Goal: Task Accomplishment & Management: Manage account settings

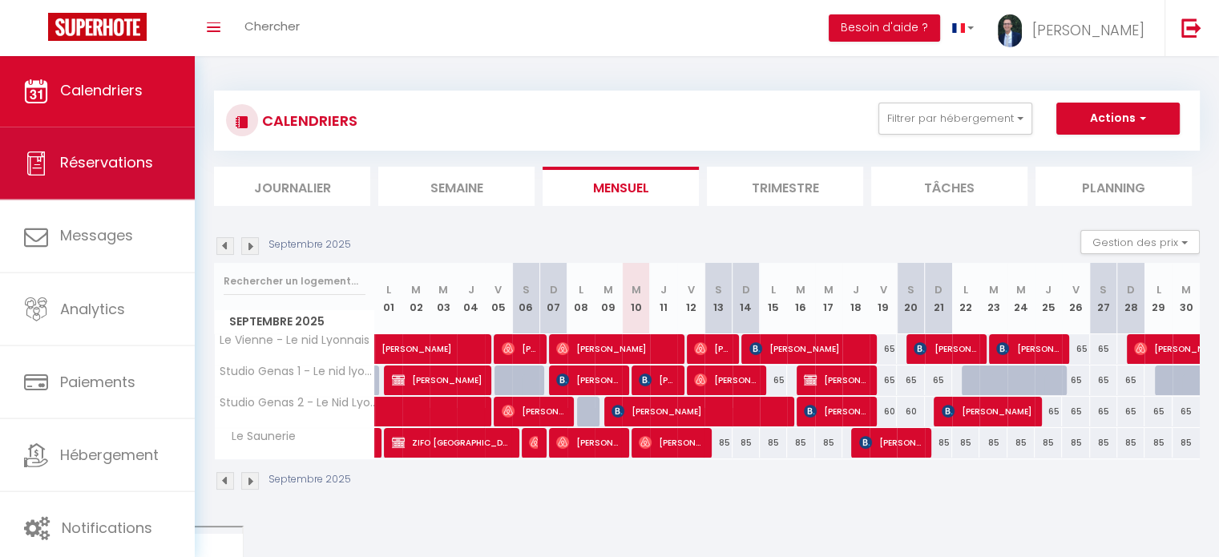
click at [75, 163] on span "Réservations" at bounding box center [106, 163] width 93 height 20
select select "not_cancelled"
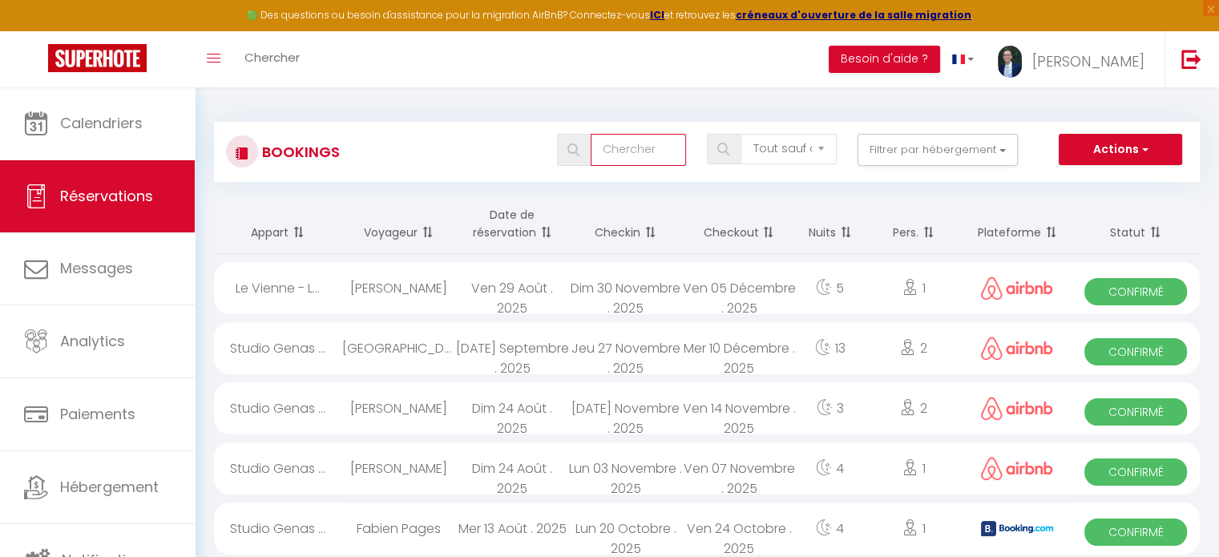
click at [623, 143] on input "text" at bounding box center [638, 150] width 95 height 32
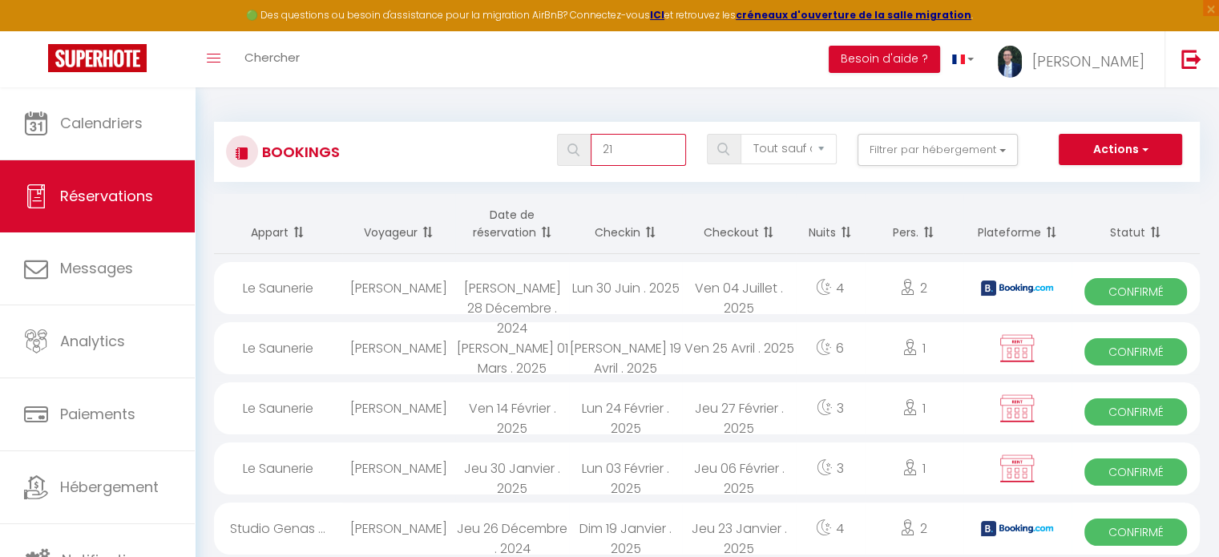
type input "2"
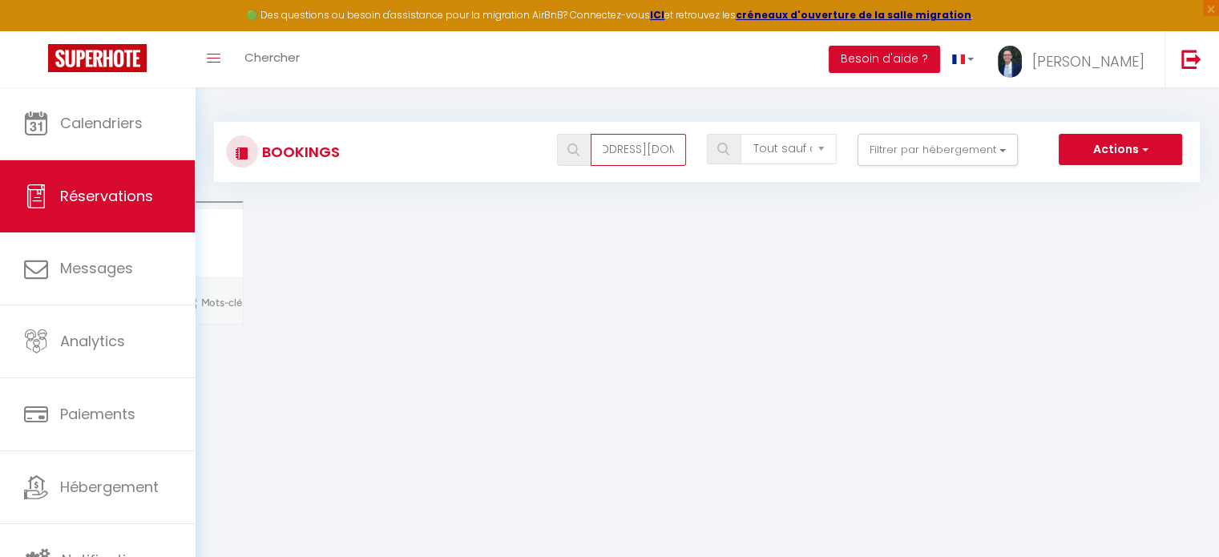
scroll to position [0, 94]
click at [766, 145] on select "Tous les statuts Annulé Confirmé Non Confirmé Tout sauf annulé No Show Request" at bounding box center [788, 149] width 95 height 30
click at [628, 223] on body "🟢 Des questions ou besoin d'assistance pour la migration AirBnB? Connectez-vous…" at bounding box center [609, 365] width 1219 height 557
click at [647, 148] on input "olfa [EMAIL_ADDRESS][DOMAIN_NAME]" at bounding box center [638, 150] width 95 height 32
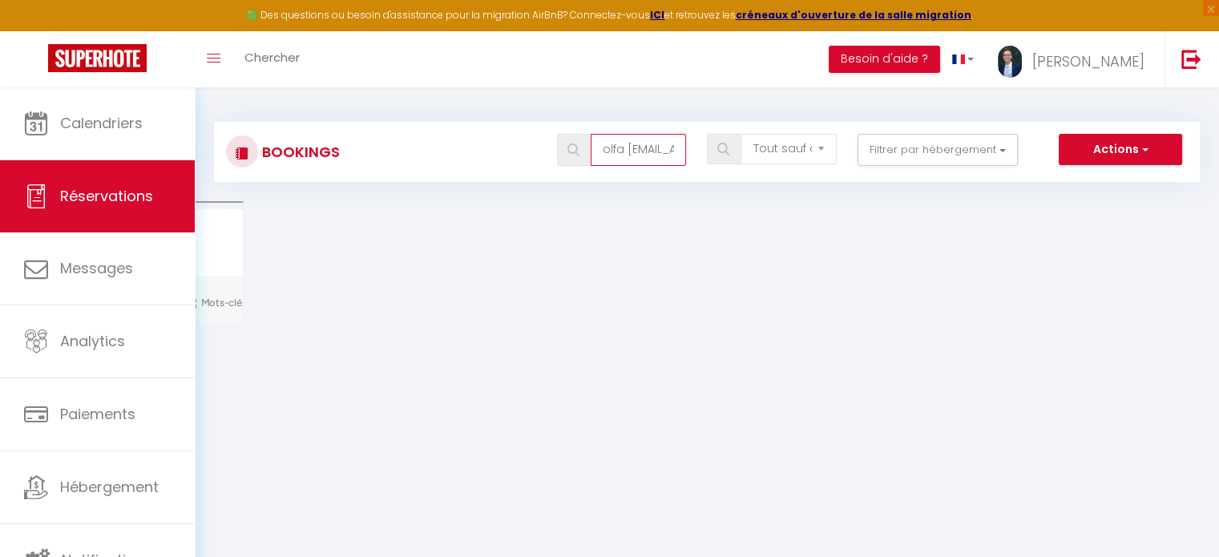
click at [624, 150] on input "olfa [EMAIL_ADDRESS][DOMAIN_NAME]" at bounding box center [638, 150] width 95 height 32
click at [627, 149] on input "olfa [EMAIL_ADDRESS][DOMAIN_NAME]" at bounding box center [638, 150] width 95 height 32
type input "[PERSON_NAME]"
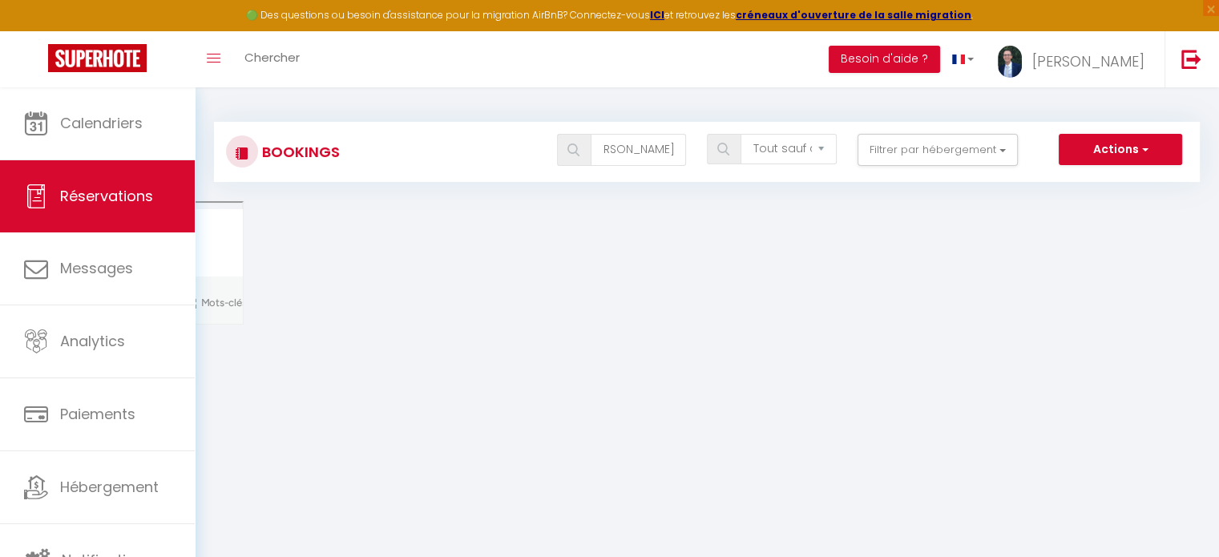
scroll to position [0, 0]
click at [455, 176] on div "Bookings olfa abdljaoued Tous les statuts Annulé Confirmé Non Confirmé Tout sau…" at bounding box center [707, 152] width 986 height 60
click at [667, 145] on input "[PERSON_NAME]" at bounding box center [638, 150] width 95 height 32
click at [682, 150] on input "[PERSON_NAME]" at bounding box center [638, 150] width 95 height 32
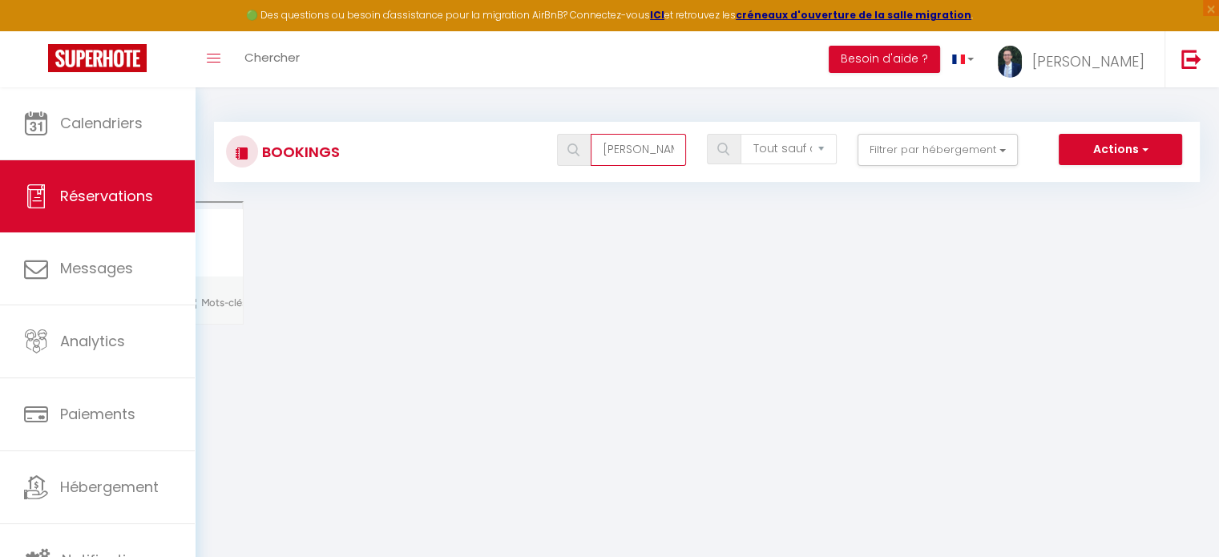
click at [682, 150] on input "[PERSON_NAME]" at bounding box center [638, 150] width 95 height 32
click at [824, 140] on select "Tous les statuts Annulé Confirmé Non Confirmé Tout sauf annulé No Show Request" at bounding box center [788, 149] width 95 height 30
select select "all"
click at [742, 134] on select "Tous les statuts Annulé Confirmé Non Confirmé Tout sauf annulé No Show Request" at bounding box center [788, 149] width 95 height 30
checkbox input "false"
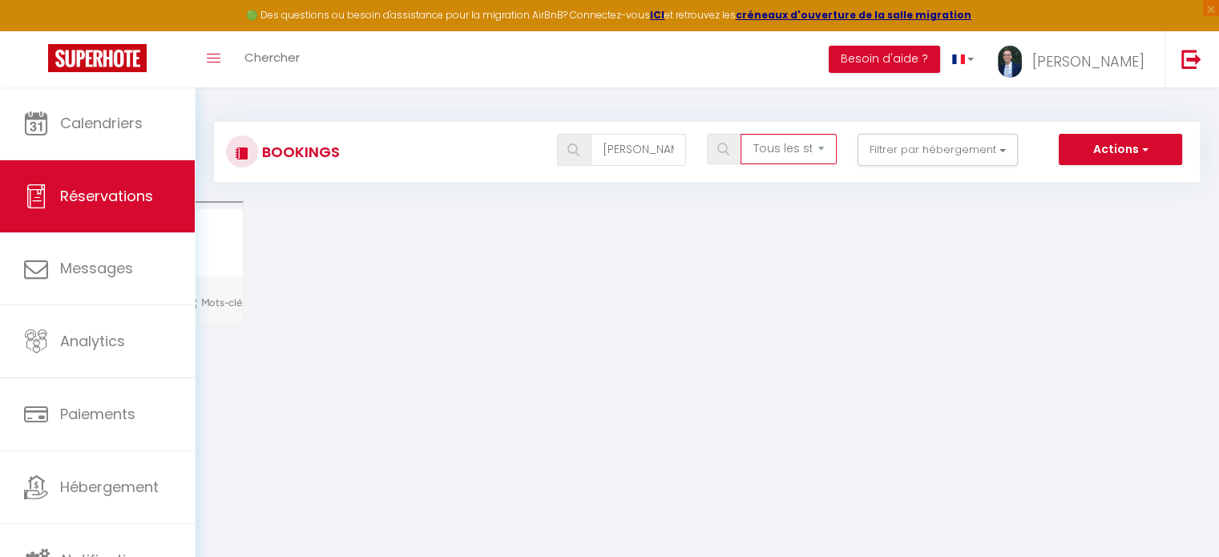
checkbox input "false"
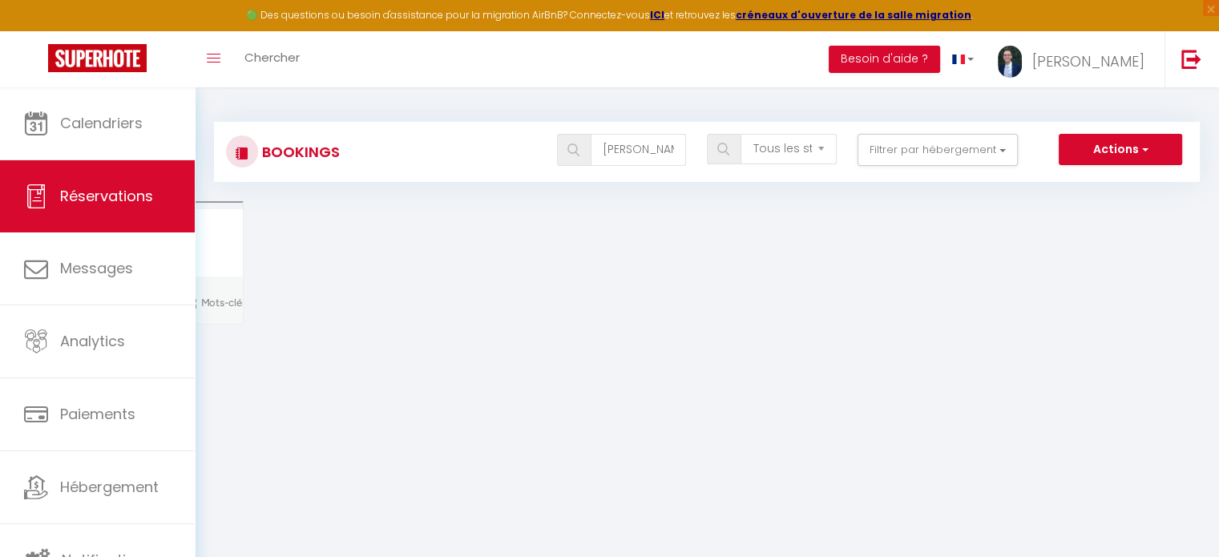
checkbox input "false"
click at [897, 147] on button "Filtrer par hébergement" at bounding box center [938, 150] width 160 height 32
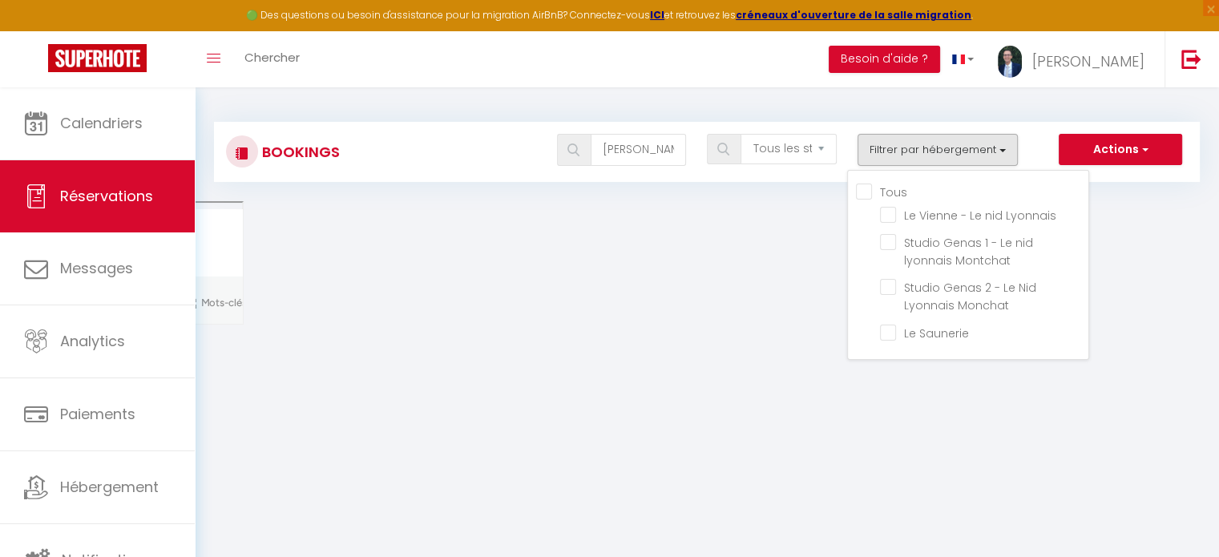
click at [860, 185] on input "Tous" at bounding box center [972, 191] width 232 height 16
checkbox input "true"
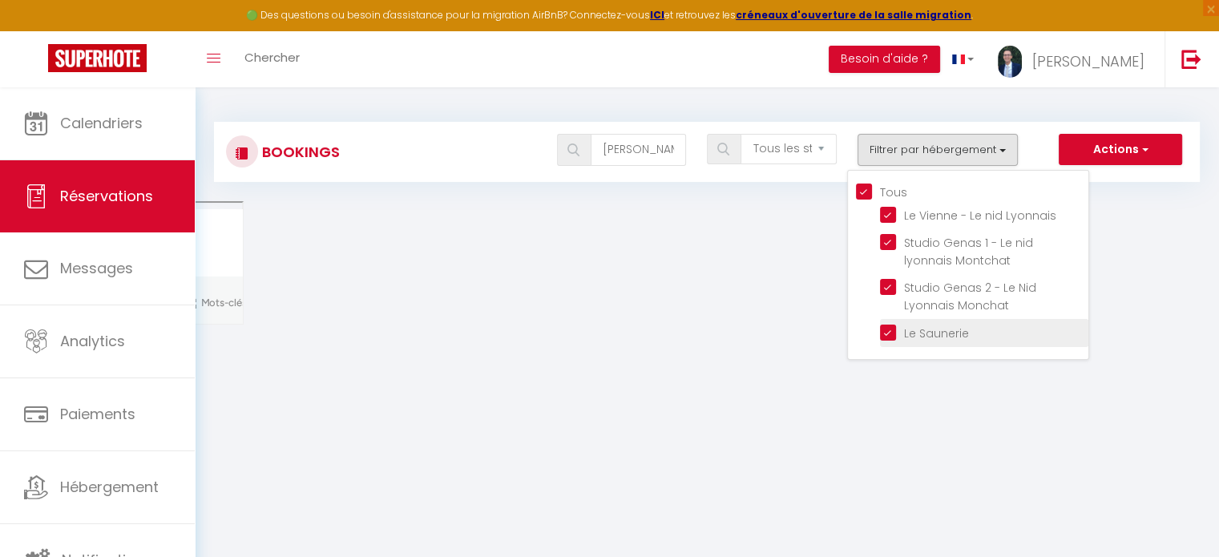
click at [887, 329] on input "Le Saunerie" at bounding box center [984, 332] width 208 height 16
checkbox input "false"
click at [1028, 146] on div "olfa abdljaoued Tous les statuts Annulé Confirmé Non Confirmé Tout sauf annulé …" at bounding box center [747, 150] width 901 height 32
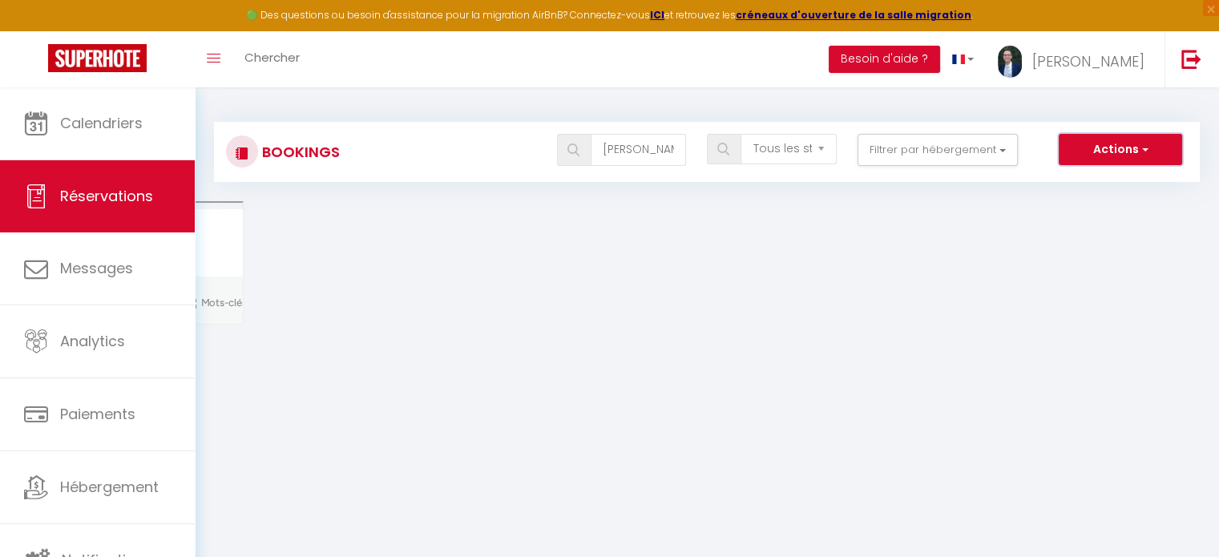
click at [1090, 143] on button "Actions" at bounding box center [1120, 150] width 123 height 32
click at [1044, 141] on div "olfa abdljaoued Tous les statuts Annulé Confirmé Non Confirmé Tout sauf annulé …" at bounding box center [747, 150] width 901 height 32
click at [321, 163] on div "olfa abdljaoued Tous les statuts Annulé Confirmé Non Confirmé Tout sauf annulé …" at bounding box center [747, 150] width 901 height 32
click at [260, 55] on span "Chercher" at bounding box center [271, 57] width 55 height 17
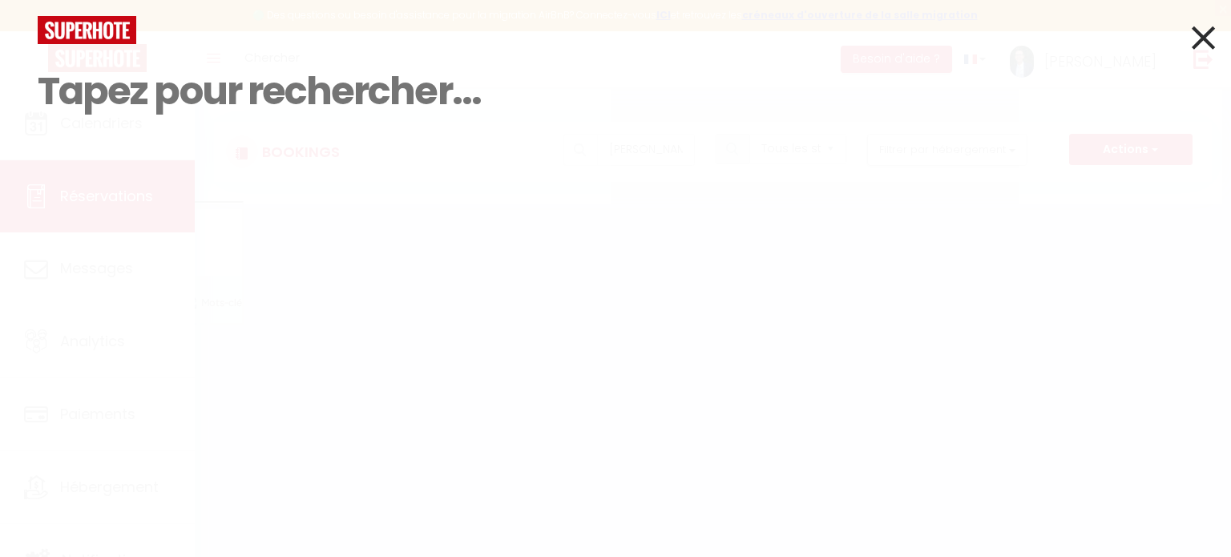
drag, startPoint x: 1194, startPoint y: 32, endPoint x: 1106, endPoint y: 66, distance: 94.4
click at [1193, 32] on icon at bounding box center [1203, 38] width 23 height 40
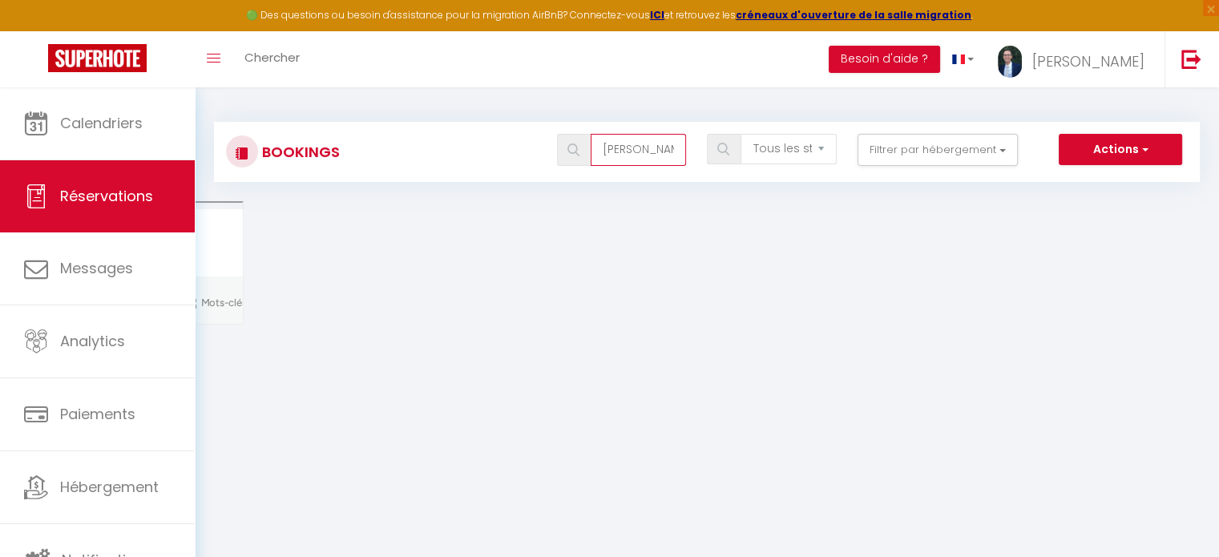
click at [633, 155] on input "[PERSON_NAME]" at bounding box center [638, 150] width 95 height 32
type input "o"
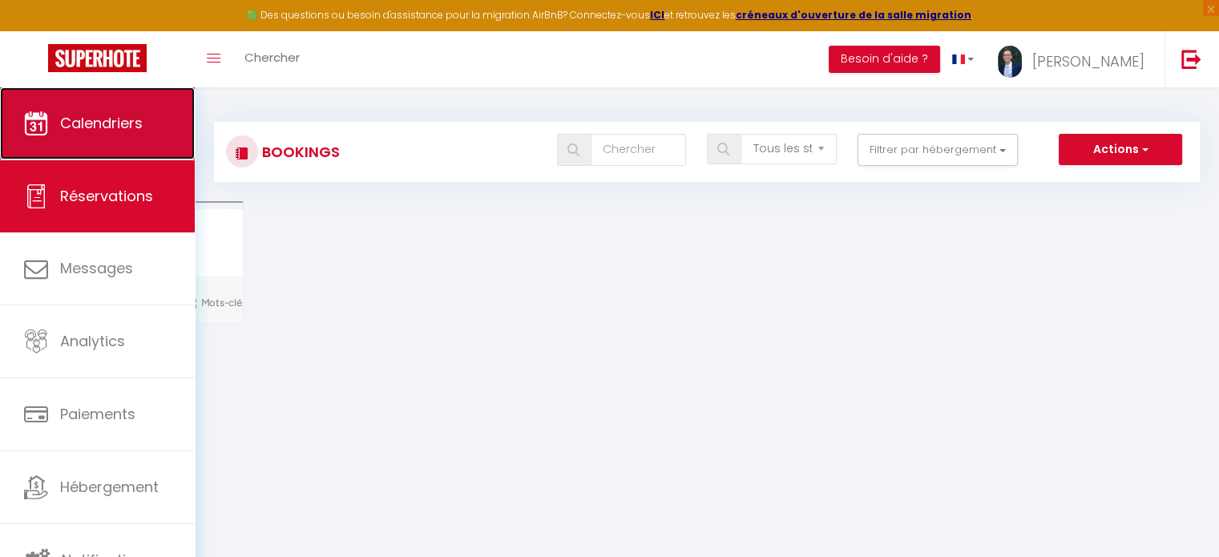
click at [103, 121] on span "Calendriers" at bounding box center [101, 123] width 83 height 20
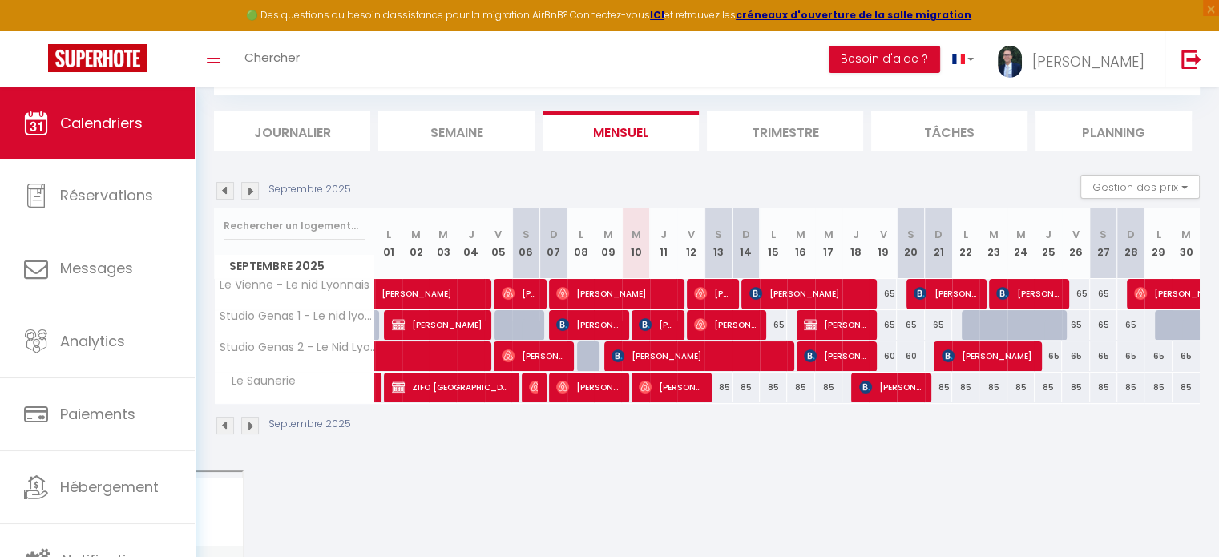
scroll to position [87, 0]
click at [224, 188] on img at bounding box center [225, 191] width 18 height 18
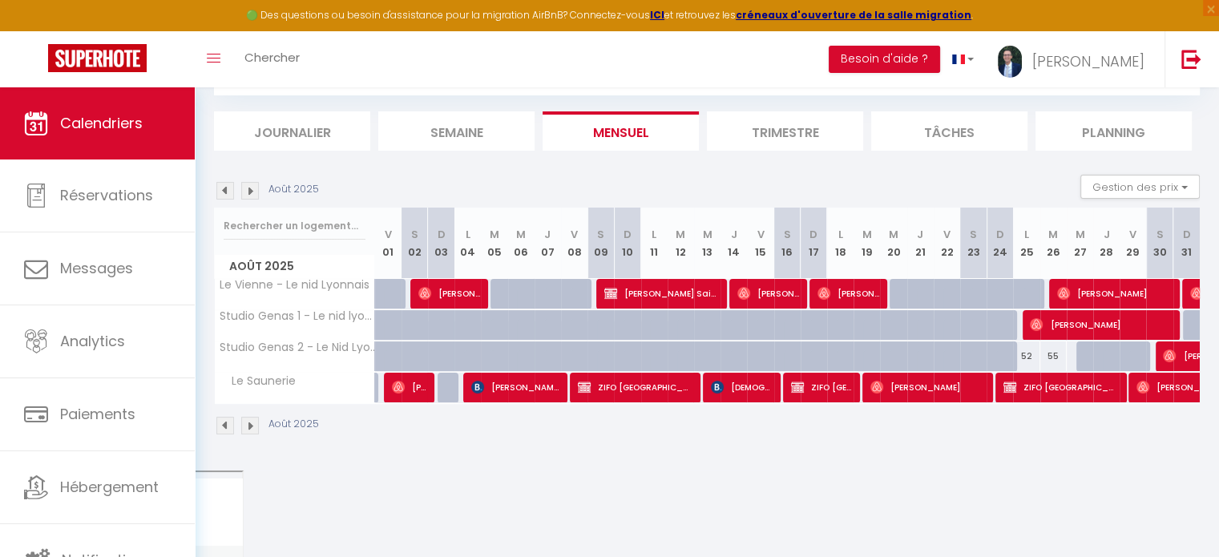
click at [224, 188] on img at bounding box center [225, 191] width 18 height 18
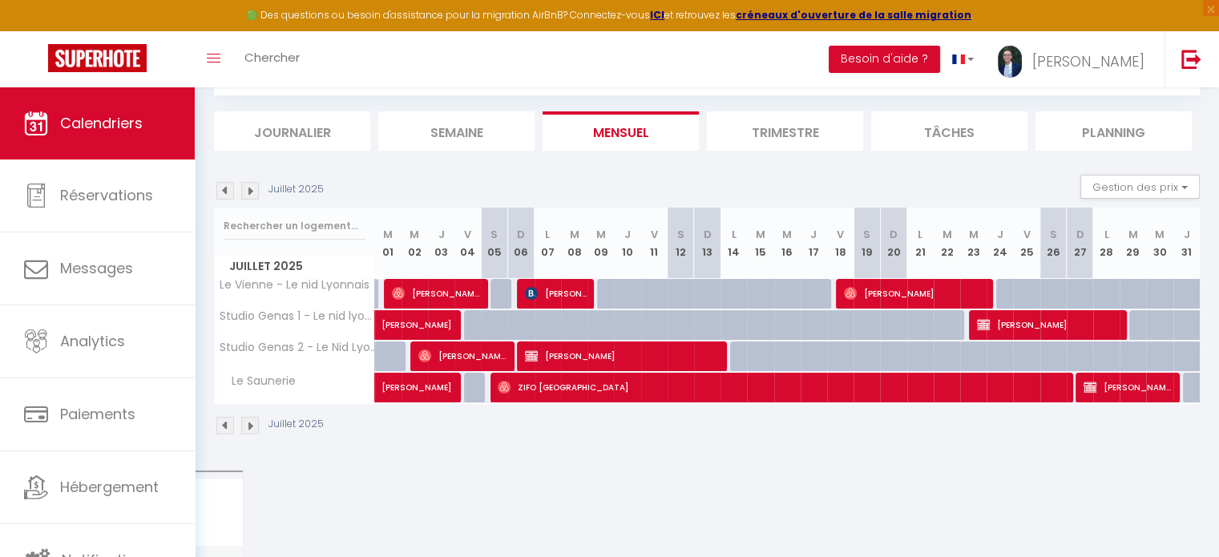
click at [224, 188] on img at bounding box center [225, 191] width 18 height 18
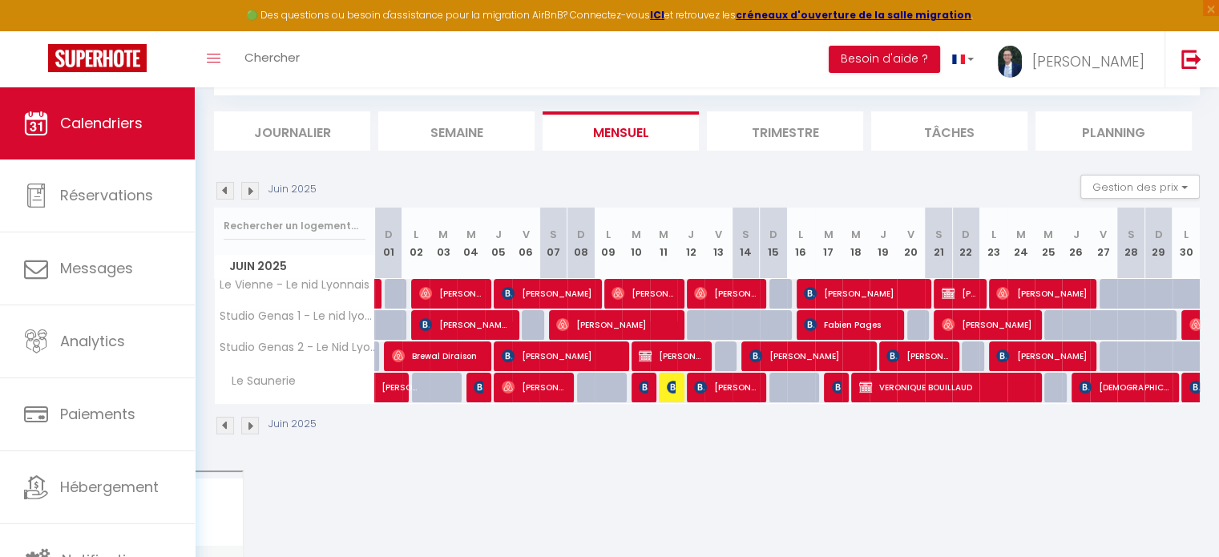
click at [224, 188] on img at bounding box center [225, 191] width 18 height 18
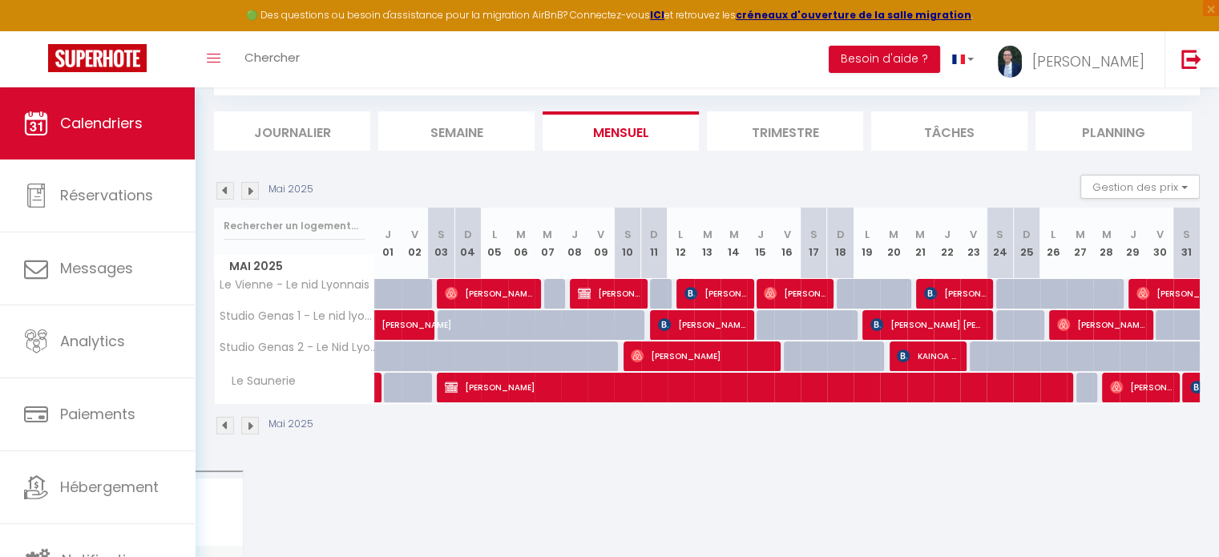
click at [224, 188] on img at bounding box center [225, 191] width 18 height 18
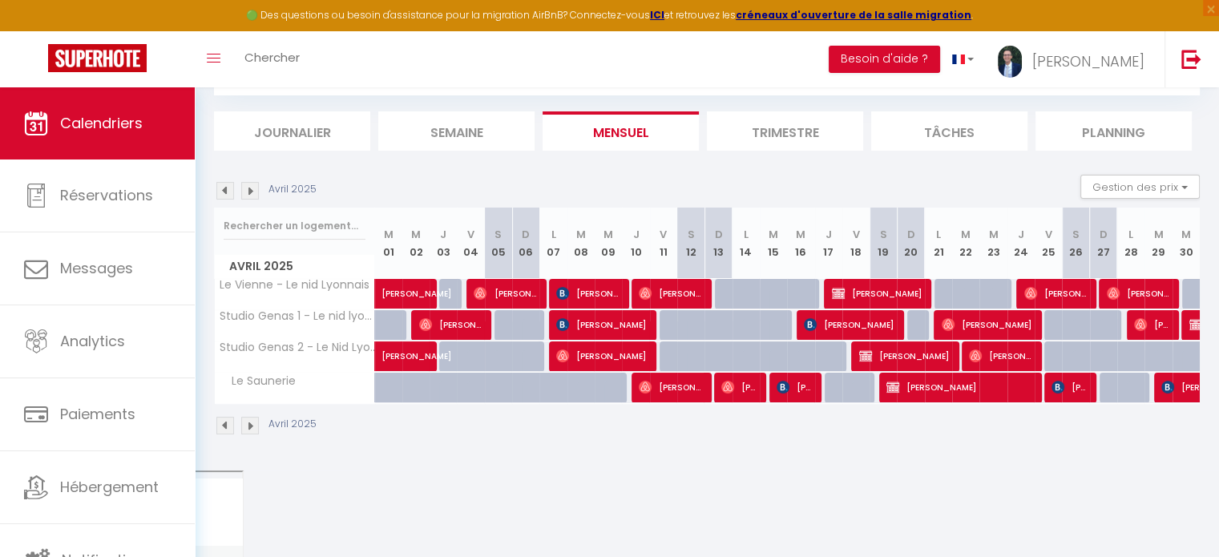
click at [224, 188] on img at bounding box center [225, 191] width 18 height 18
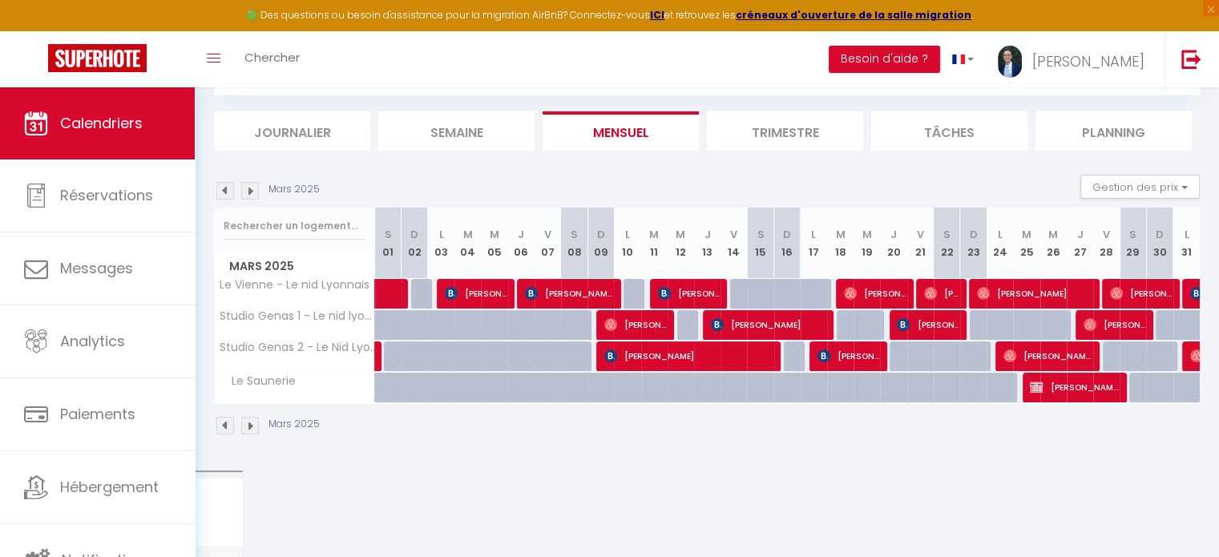
click at [224, 188] on img at bounding box center [225, 191] width 18 height 18
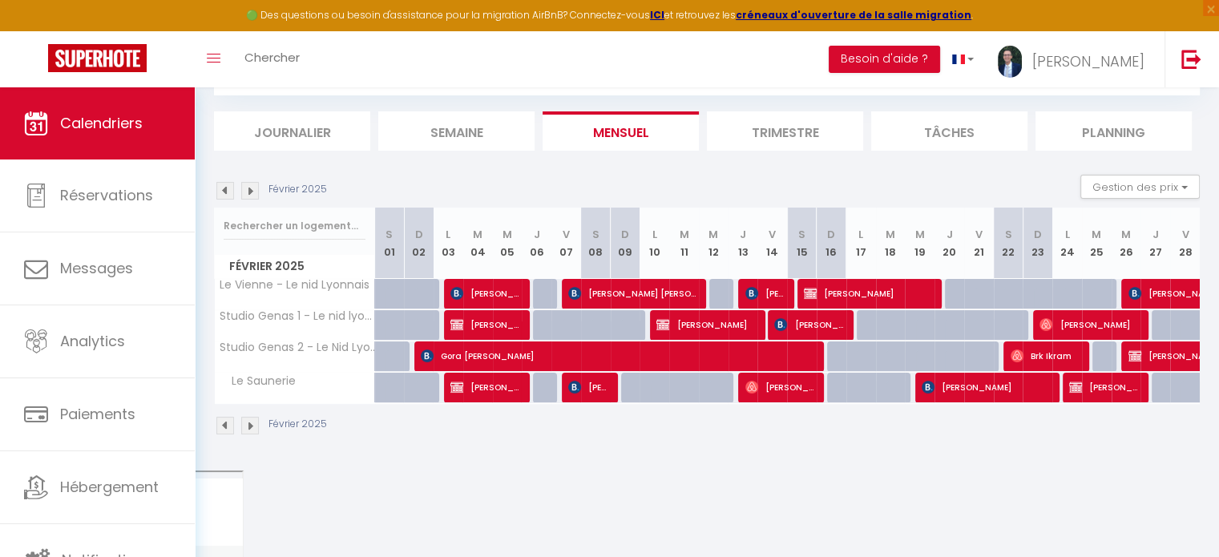
click at [224, 188] on img at bounding box center [225, 191] width 18 height 18
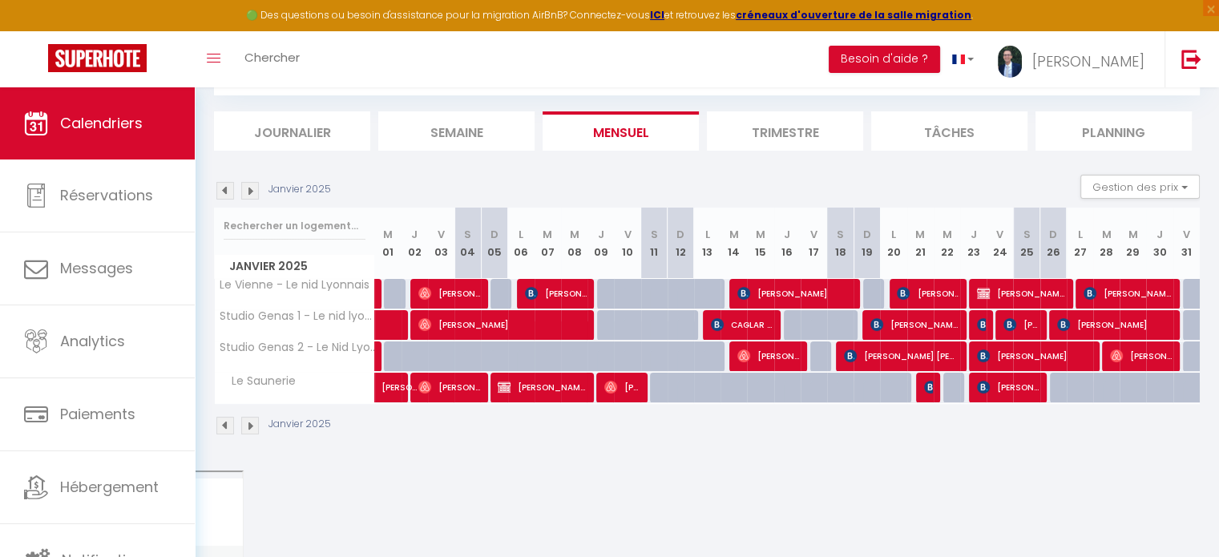
click at [224, 188] on img at bounding box center [225, 191] width 18 height 18
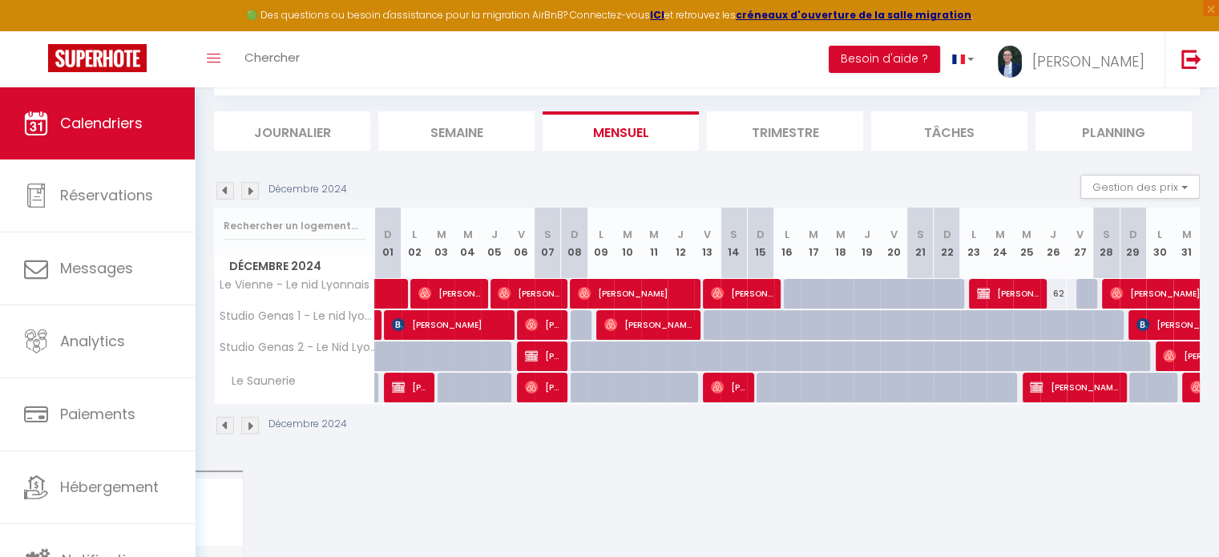
click at [224, 188] on img at bounding box center [225, 191] width 18 height 18
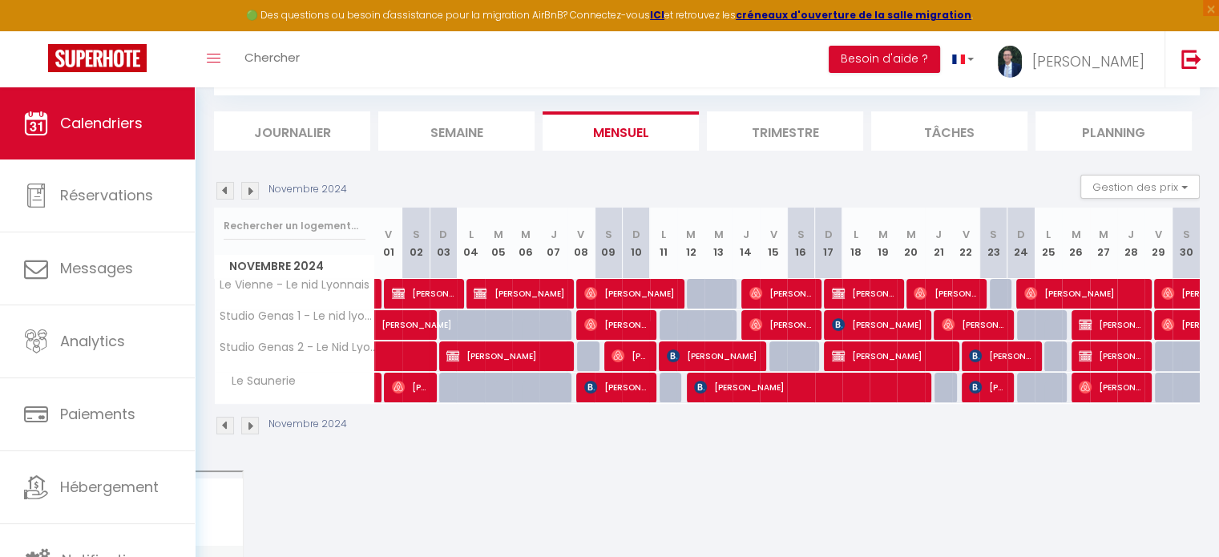
click at [224, 188] on img at bounding box center [225, 191] width 18 height 18
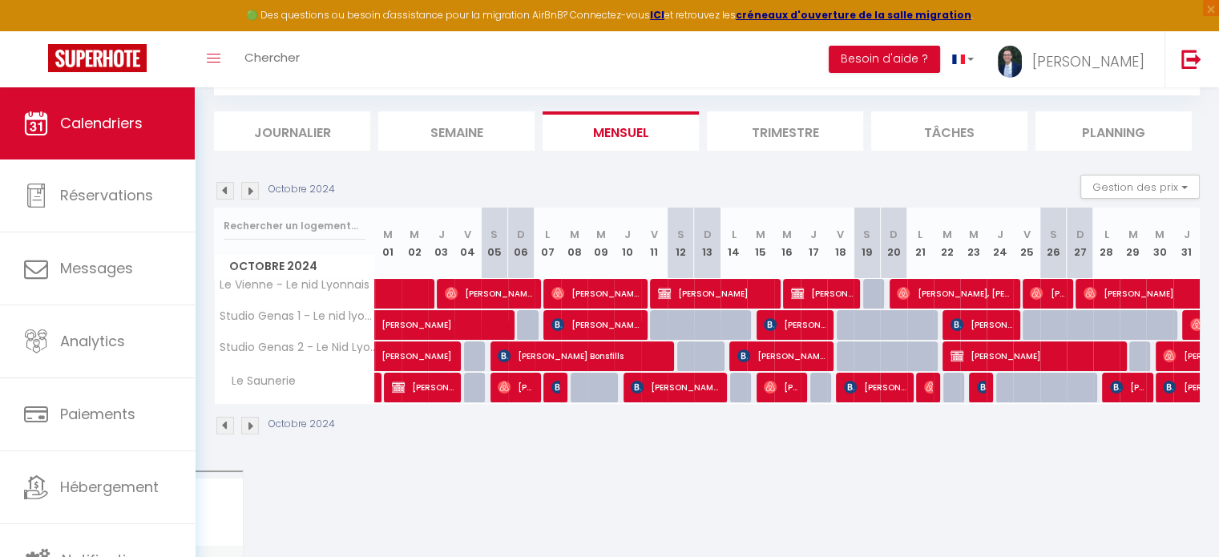
click at [224, 188] on img at bounding box center [225, 191] width 18 height 18
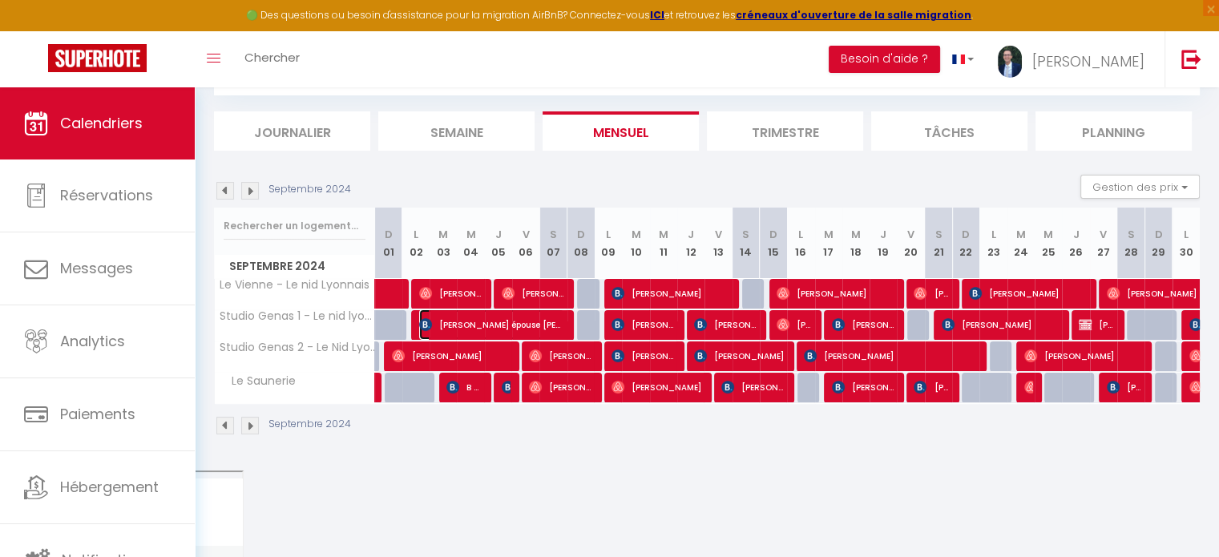
click at [490, 323] on span "[PERSON_NAME] épouse [PERSON_NAME]" at bounding box center [491, 324] width 145 height 30
select select "OK"
select select "1"
select select "0"
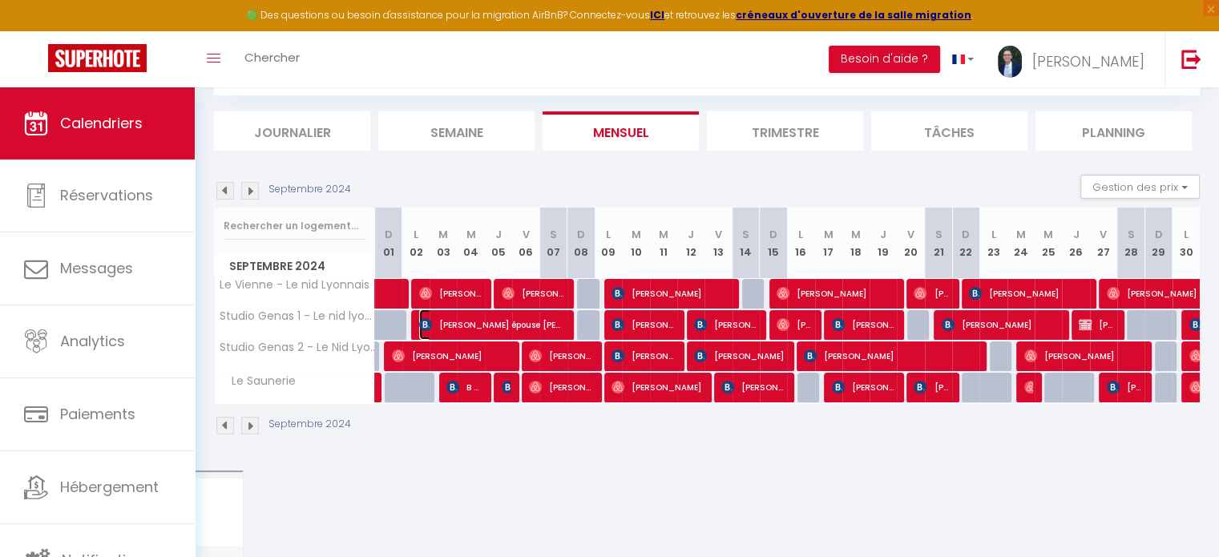
select select "0"
select select
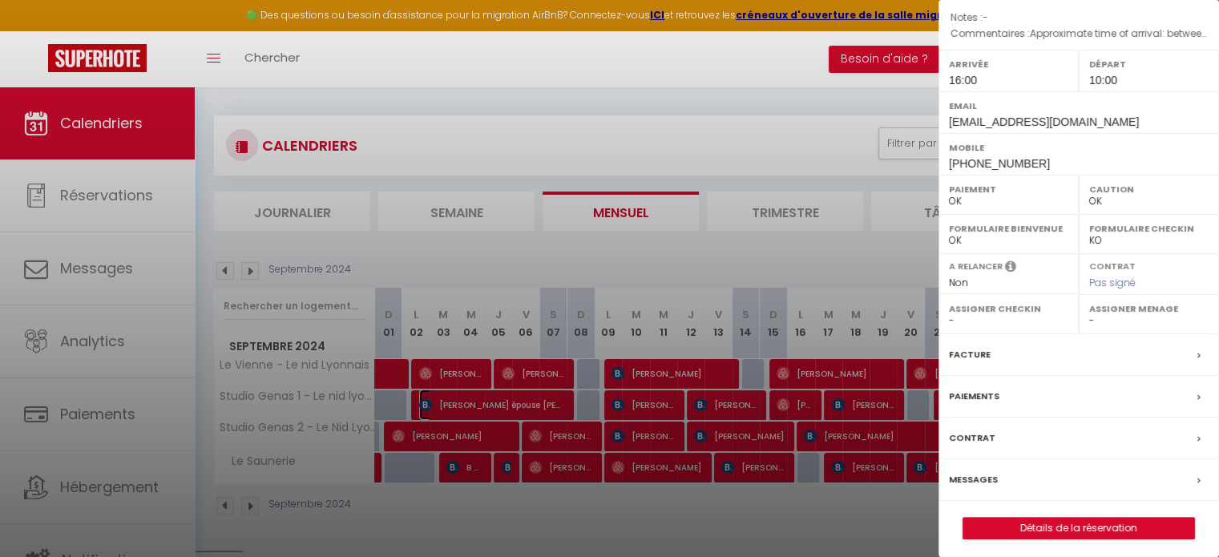
scroll to position [254, 0]
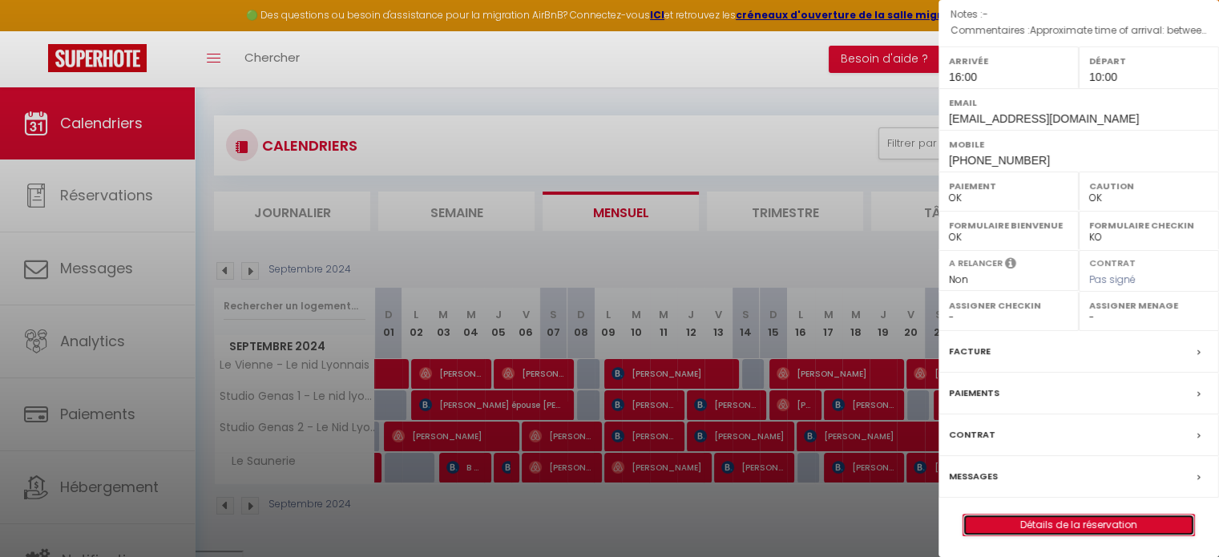
click at [1035, 520] on link "Détails de la réservation" at bounding box center [1078, 525] width 231 height 21
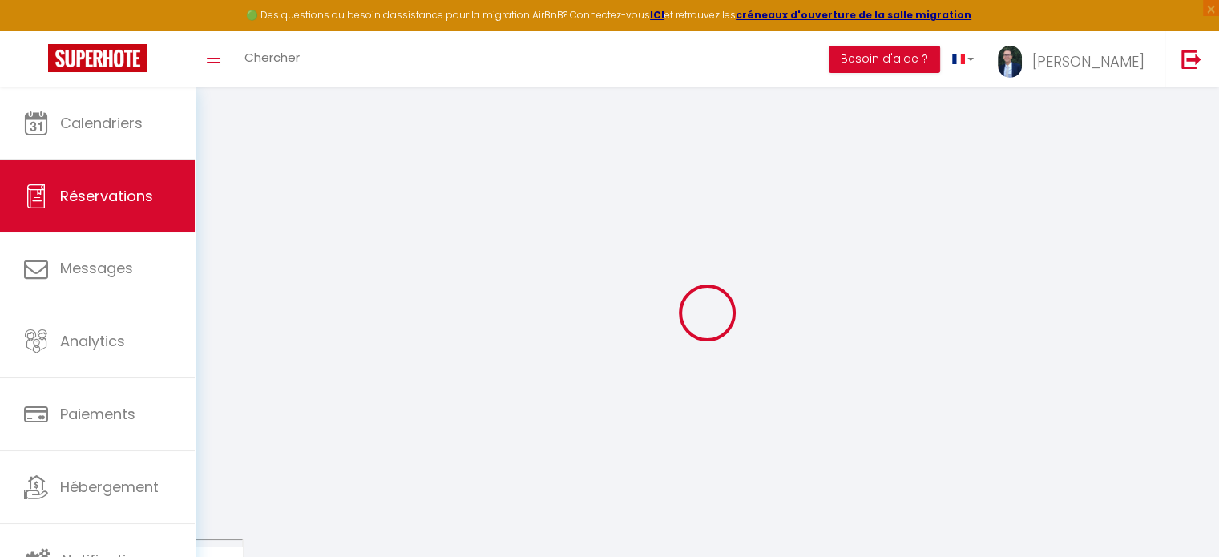
select select
checkbox input "false"
type textarea "Approximate time of arrival: between 18:00 and 19:00"
type input "35"
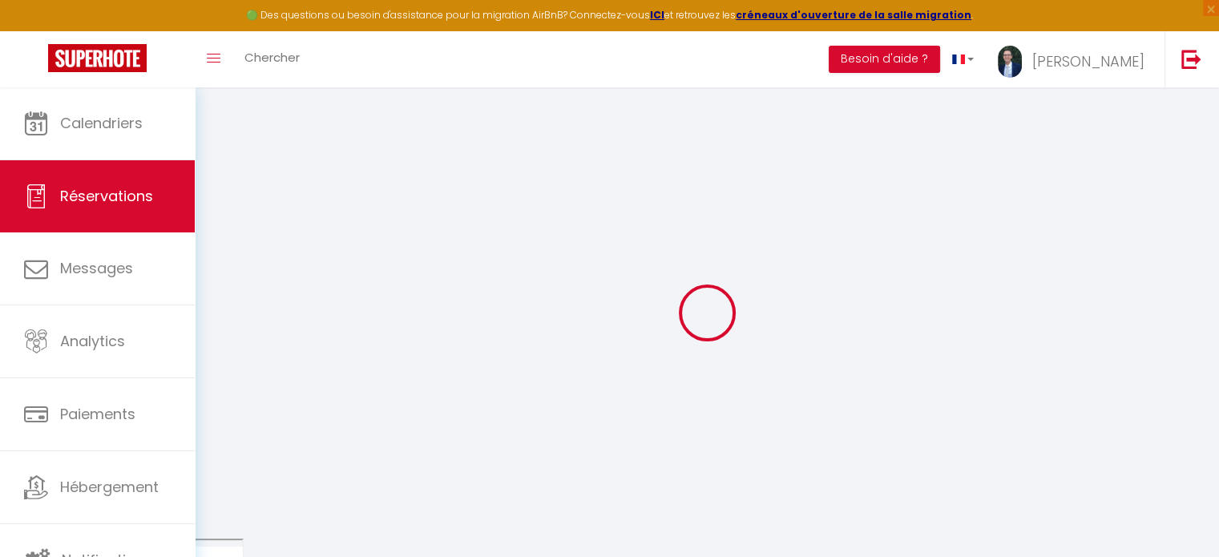
select select
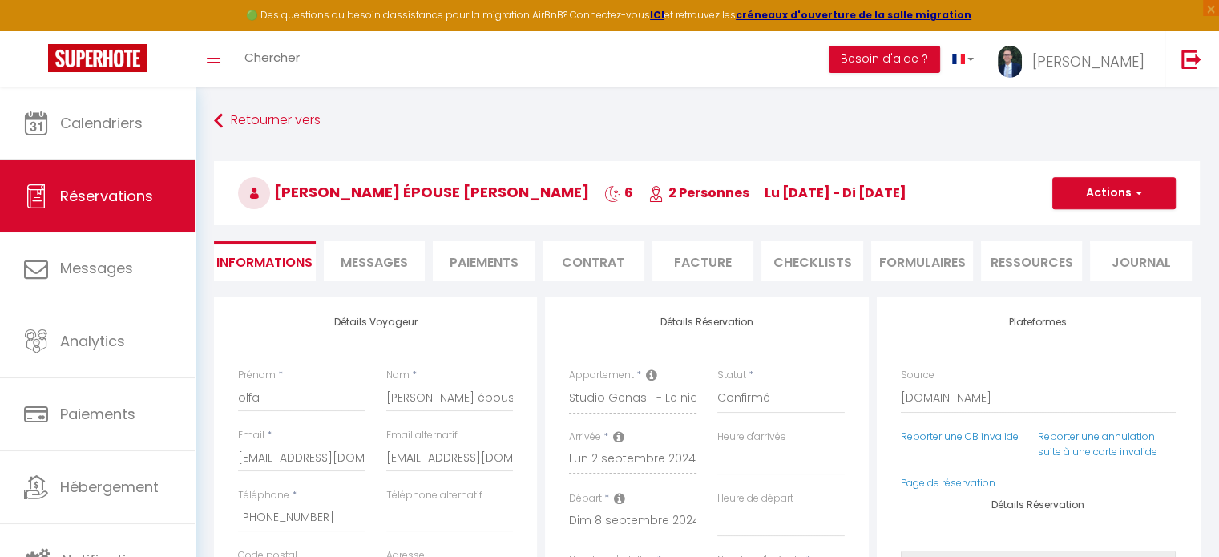
checkbox input "false"
select select "16:00"
select select "10:00"
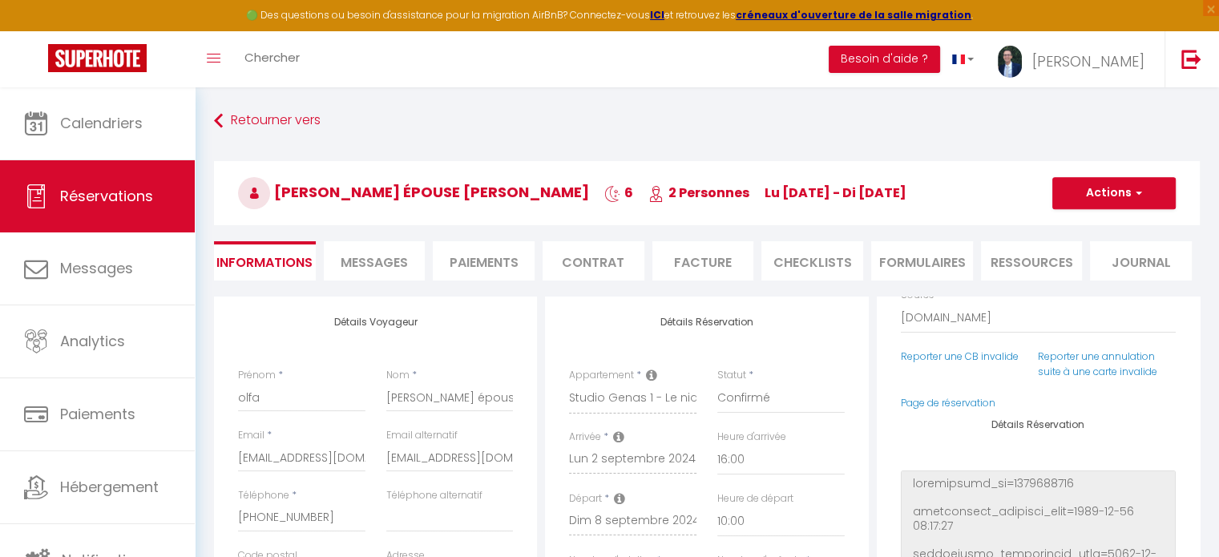
click at [357, 253] on span "Messages" at bounding box center [374, 262] width 67 height 18
